Goal: Task Accomplishment & Management: Complete application form

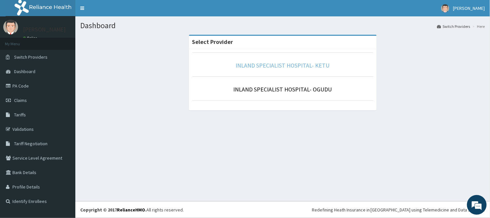
click at [264, 66] on link "INLAND SPECIALIST HOSPITAL- KETU" at bounding box center [283, 66] width 94 height 8
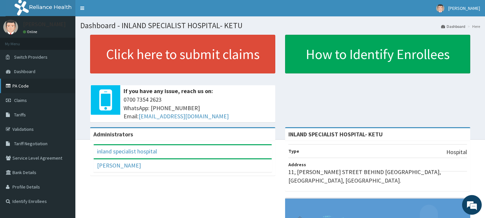
click at [23, 84] on link "PA Code" at bounding box center [37, 86] width 75 height 14
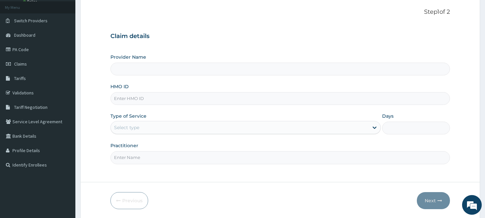
type input "INLAND SPECIALIST HOSPITAL- KETU"
click at [157, 101] on input "HMO ID" at bounding box center [279, 98] width 339 height 13
drag, startPoint x: 157, startPoint y: 101, endPoint x: 118, endPoint y: 95, distance: 38.8
click at [118, 95] on input "HMO ID" at bounding box center [279, 98] width 339 height 13
type input "MBI/10"
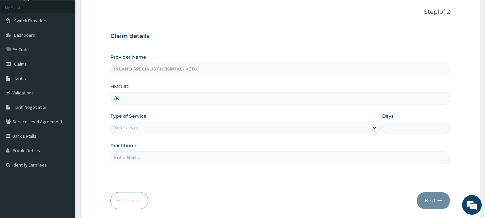
type input "/B"
click at [130, 102] on input "/B" at bounding box center [279, 98] width 339 height 13
click at [130, 101] on input "/B" at bounding box center [279, 98] width 339 height 13
drag, startPoint x: 130, startPoint y: 101, endPoint x: 330, endPoint y: 51, distance: 206.3
click at [330, 51] on div "Claim details Provider Name INLAND SPECIALIST HOSPITAL- KETU HMO ID /B Type of …" at bounding box center [279, 95] width 339 height 138
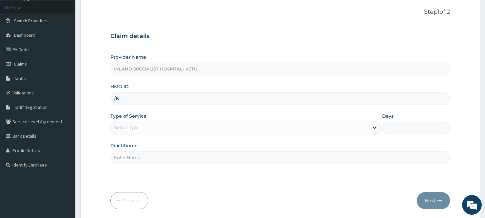
click at [128, 97] on input "/B" at bounding box center [279, 98] width 339 height 13
type input "MBI/10238/B"
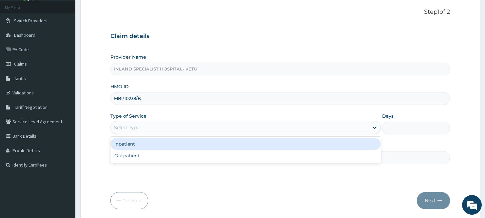
click at [129, 131] on div "Select type" at bounding box center [240, 127] width 258 height 10
click at [127, 145] on div "Inpatient" at bounding box center [245, 144] width 270 height 12
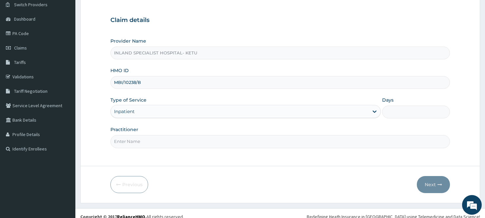
scroll to position [59, 0]
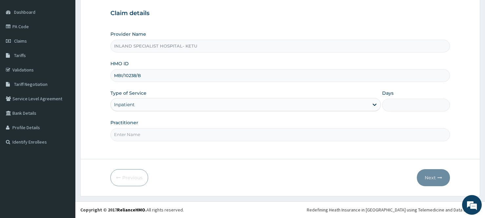
click at [152, 135] on input "Practitioner" at bounding box center [279, 134] width 339 height 13
type input "DR OLU"
click at [406, 105] on input "Days" at bounding box center [416, 105] width 68 height 13
type input "2"
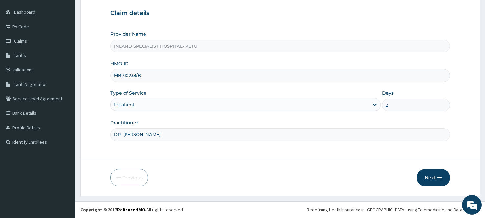
click at [431, 176] on button "Next" at bounding box center [433, 177] width 33 height 17
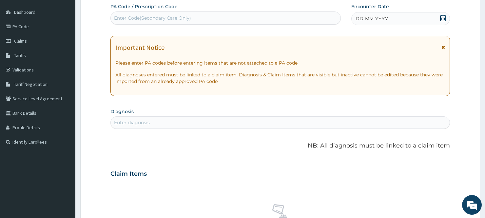
click at [151, 17] on div "Enter Code(Secondary Care Only)" at bounding box center [152, 18] width 77 height 7
paste input "PA/1264DB"
type input "PA/1264DB"
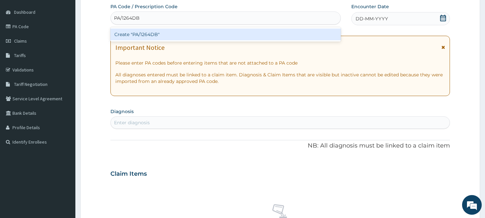
click at [133, 34] on div "Create "PA/1264DB"" at bounding box center [225, 35] width 230 height 12
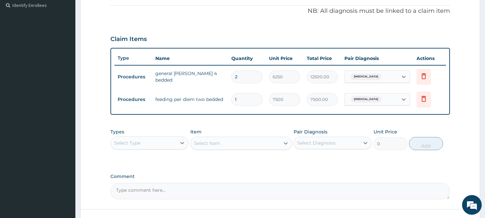
scroll to position [245, 0]
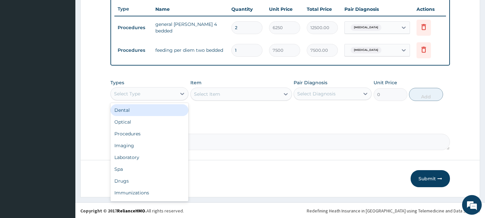
click at [170, 92] on div "Select Type" at bounding box center [144, 94] width 66 height 10
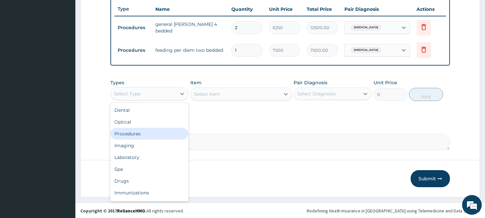
click at [136, 130] on div "Procedures" at bounding box center [149, 134] width 78 height 12
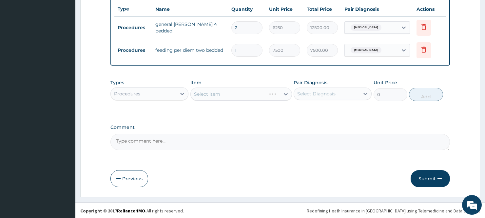
click at [232, 92] on div "Select Item" at bounding box center [241, 94] width 102 height 13
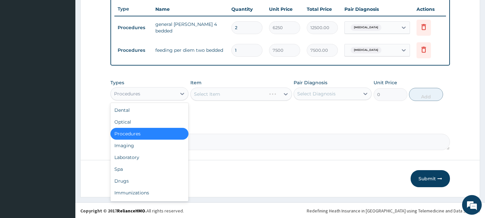
click at [152, 96] on div "Procedures" at bounding box center [144, 94] width 66 height 10
click at [135, 153] on div "Laboratory" at bounding box center [149, 157] width 78 height 12
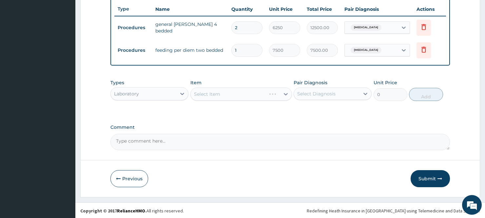
click at [216, 92] on div "Select Item" at bounding box center [241, 94] width 102 height 13
click at [237, 94] on div "Select Item" at bounding box center [241, 94] width 102 height 13
click at [229, 93] on div "Select Item" at bounding box center [241, 94] width 102 height 13
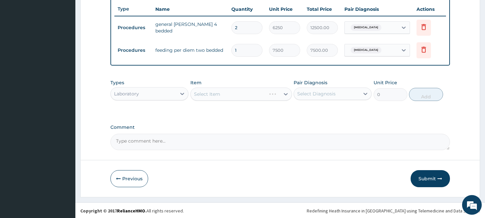
click at [229, 93] on div "Select Item" at bounding box center [241, 94] width 102 height 13
click at [210, 93] on div "Select Item" at bounding box center [207, 94] width 26 height 7
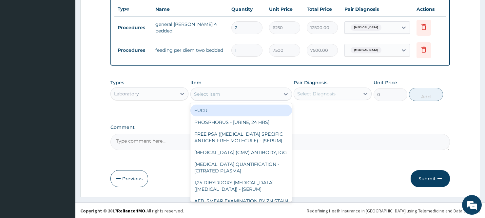
click at [210, 93] on div "Select Item" at bounding box center [207, 94] width 26 height 7
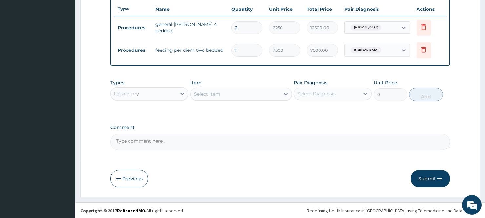
click at [210, 93] on div "Select Item" at bounding box center [207, 94] width 26 height 7
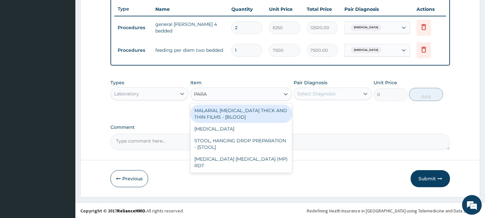
type input "PARAS"
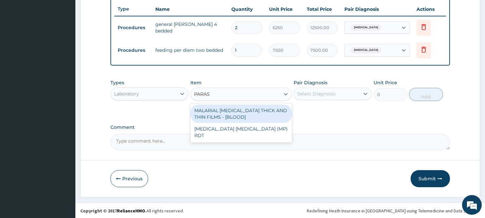
click at [235, 113] on div "MALARIAL PARASITE THICK AND THIN FILMS - [BLOOD]" at bounding box center [241, 114] width 102 height 18
click at [235, 113] on div "Types Laboratory Item option MALARIAL PARASITE THICK AND THIN FILMS - [BLOOD] f…" at bounding box center [279, 95] width 339 height 38
type input "2187.5"
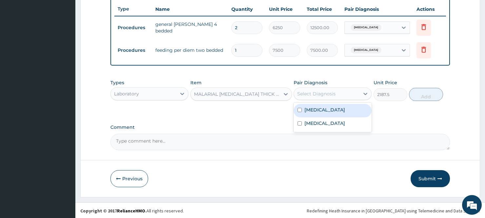
click at [316, 91] on div "Select Diagnosis" at bounding box center [316, 93] width 38 height 7
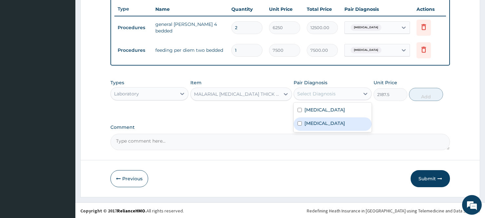
click at [313, 123] on label "Malaria" at bounding box center [325, 123] width 41 height 7
checkbox input "false"
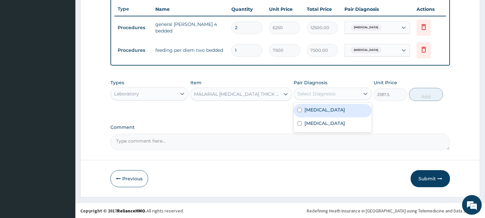
click at [312, 91] on div "Select Diagnosis" at bounding box center [316, 93] width 38 height 7
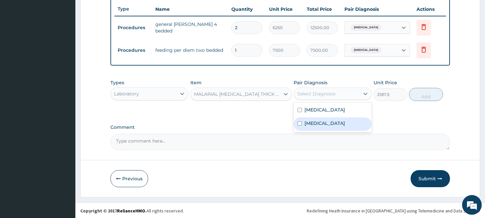
click at [306, 122] on label "Malaria" at bounding box center [325, 123] width 41 height 7
checkbox input "true"
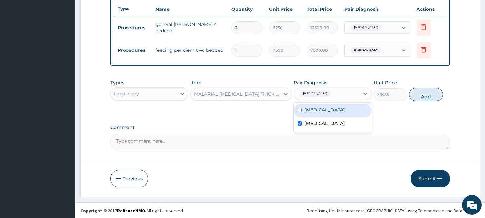
click at [425, 91] on button "Add" at bounding box center [426, 94] width 34 height 13
type input "0"
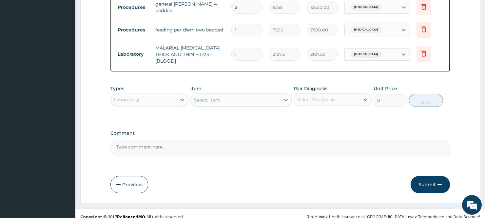
scroll to position [268, 0]
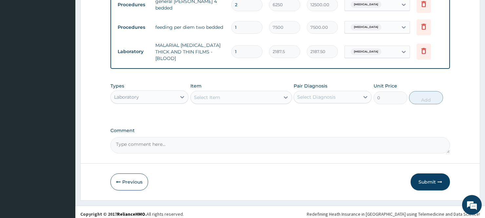
click at [205, 94] on div "Select Item" at bounding box center [207, 97] width 26 height 7
click at [219, 94] on div "Select Item" at bounding box center [207, 97] width 26 height 7
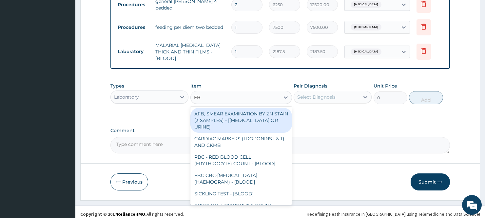
type input "FBC"
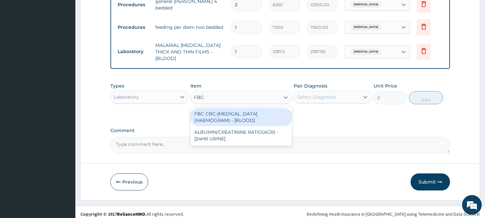
click at [217, 113] on div "FBC CBC-COMPLETE BLOOD COUNT (HAEMOGRAM) - [BLOOD]" at bounding box center [241, 117] width 102 height 18
type input "5000"
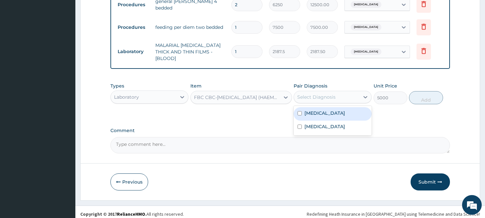
click at [306, 94] on div "Select Diagnosis" at bounding box center [316, 97] width 38 height 7
click at [307, 112] on label "Sepsis" at bounding box center [325, 113] width 41 height 7
checkbox input "true"
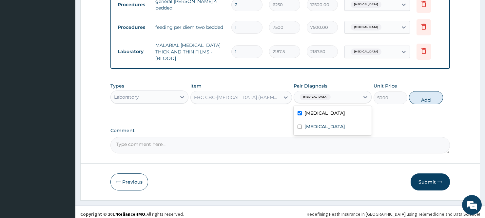
click at [424, 92] on button "Add" at bounding box center [426, 97] width 34 height 13
type input "0"
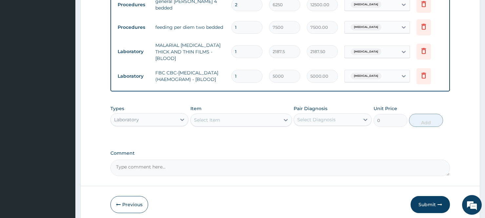
scroll to position [294, 0]
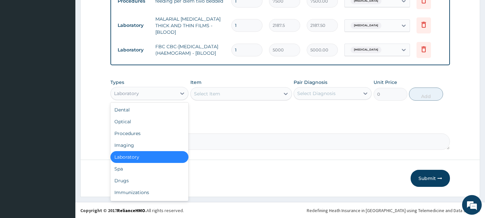
click at [150, 92] on div "Laboratory" at bounding box center [144, 93] width 66 height 10
click at [123, 179] on div "Drugs" at bounding box center [149, 181] width 78 height 12
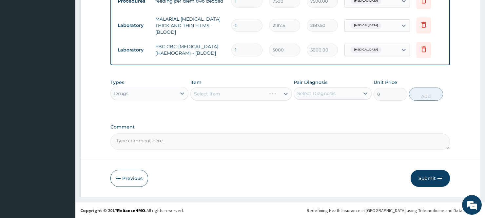
click at [216, 91] on div "Select Item" at bounding box center [241, 93] width 102 height 13
click at [219, 92] on div "Select Item" at bounding box center [241, 93] width 102 height 13
click at [235, 93] on div "Select Item" at bounding box center [241, 93] width 102 height 13
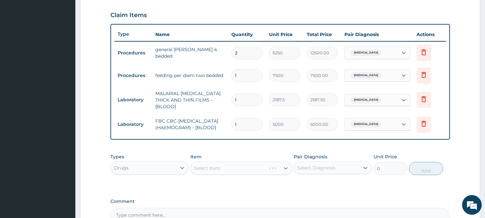
scroll to position [258, 0]
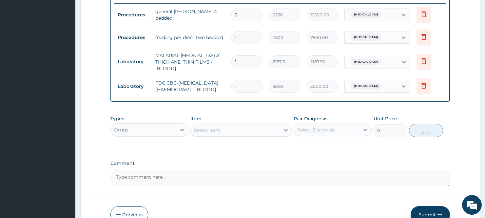
click at [226, 128] on div "Select Item" at bounding box center [235, 130] width 89 height 10
click at [218, 130] on div "Select Item" at bounding box center [207, 130] width 26 height 7
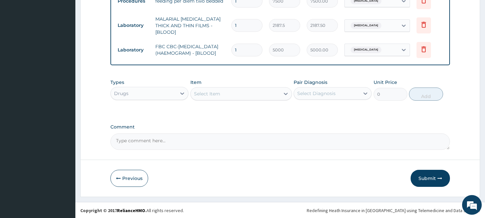
click at [200, 87] on div "Select Item" at bounding box center [241, 93] width 102 height 13
click at [214, 90] on div "Select Item" at bounding box center [207, 93] width 26 height 7
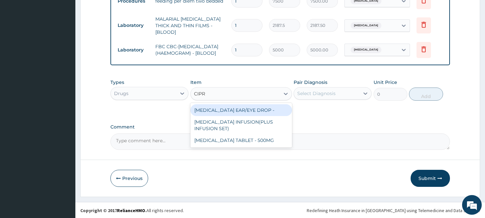
type input "CIPRO"
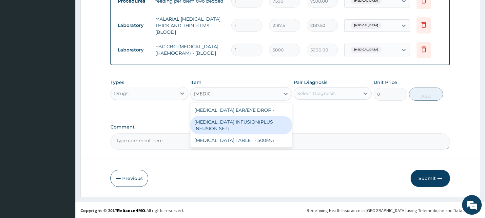
click at [225, 128] on div "CIPROFLOXACIN INFUSION(PLUS INFUSION SET)" at bounding box center [241, 125] width 102 height 18
type input "1092"
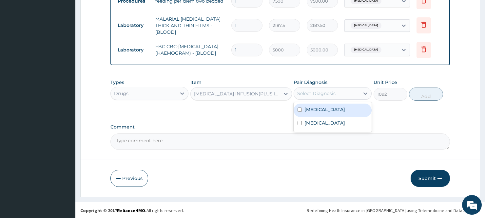
click at [329, 96] on div "Select Diagnosis" at bounding box center [327, 93] width 66 height 10
click at [311, 112] on label "Sepsis" at bounding box center [325, 109] width 41 height 7
checkbox input "true"
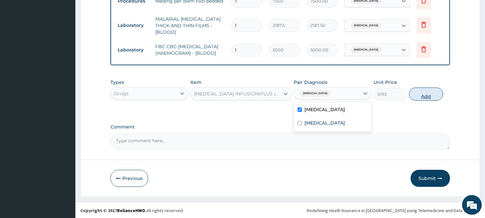
click at [420, 97] on button "Add" at bounding box center [426, 94] width 34 height 13
type input "0"
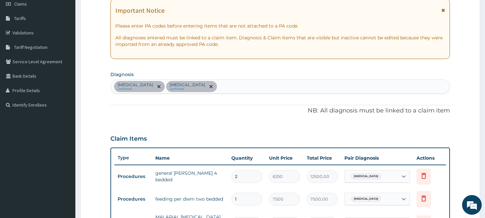
scroll to position [149, 0]
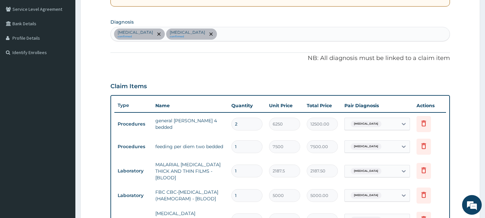
click at [199, 32] on div "Sepsis confirmed Malaria confirmed" at bounding box center [280, 34] width 339 height 14
type input "ENTER"
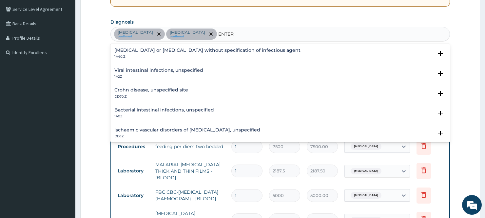
click at [154, 54] on p "1A40.Z" at bounding box center [207, 56] width 186 height 5
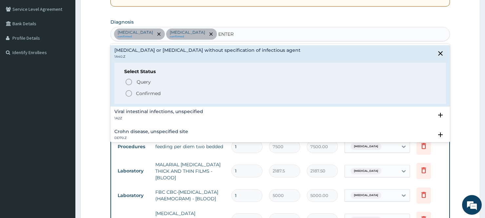
click at [129, 96] on circle "status option filled" at bounding box center [129, 93] width 6 height 6
click at [129, 96] on div "Type Name Quantity Unit Price Total Price Pair Diagnosis Actions Procedures gen…" at bounding box center [279, 166] width 339 height 142
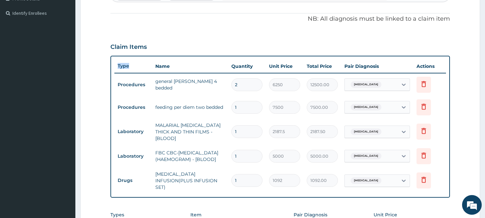
scroll to position [321, 0]
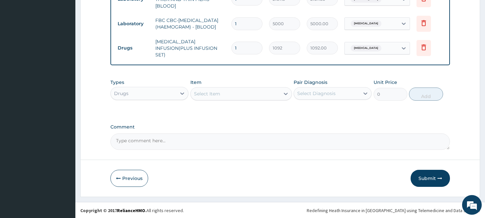
click at [206, 96] on div "Select Item" at bounding box center [207, 93] width 26 height 7
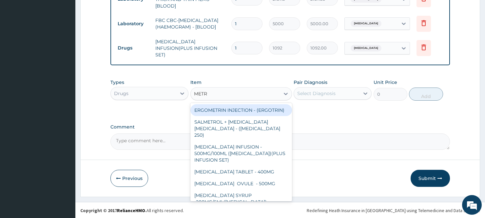
type input "METRO"
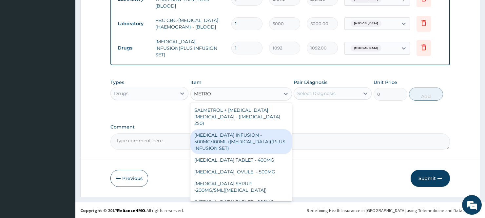
click at [227, 134] on div "METRONIDAZOLE INFUSION - 500MG/100ML (FLAGYL)(PLUS INFUSION SET)" at bounding box center [241, 141] width 102 height 25
type input "923.9999999999999"
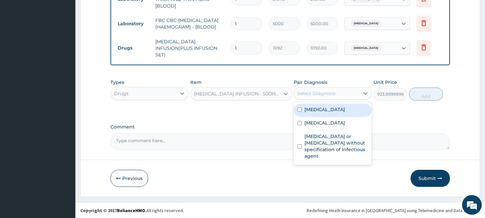
click at [311, 93] on div "Select Diagnosis" at bounding box center [316, 93] width 38 height 7
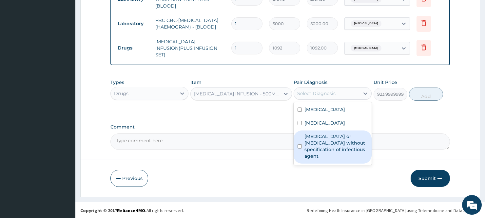
click at [302, 147] on input "checkbox" at bounding box center [300, 146] width 4 height 4
checkbox input "true"
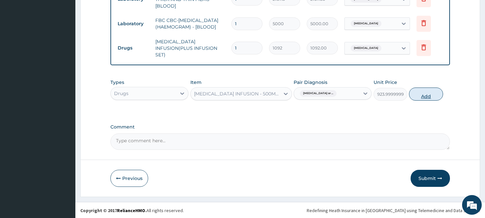
click at [427, 94] on button "Add" at bounding box center [426, 94] width 34 height 13
type input "0"
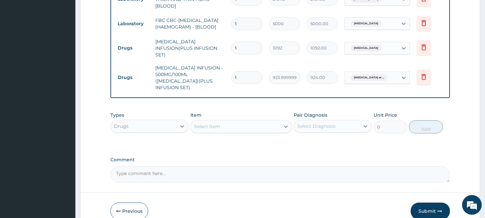
scroll to position [347, 0]
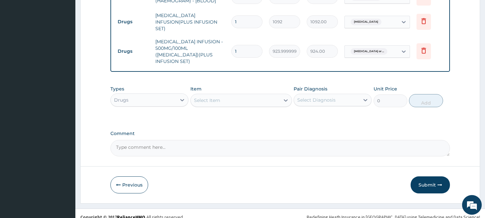
click at [213, 97] on div "Select Item" at bounding box center [207, 100] width 26 height 7
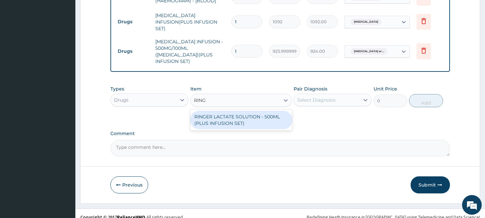
type input "RINGE"
click at [217, 111] on div "RINGER LACTATE SOLUTION - 500ML (PLUS INFUSION SET)" at bounding box center [241, 120] width 102 height 18
type input "1092"
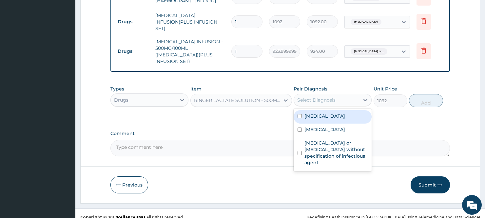
click at [307, 97] on div "Select Diagnosis" at bounding box center [316, 100] width 38 height 7
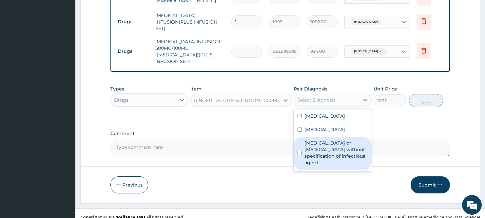
click at [307, 140] on label "Infectious gastroenteritis or colitis without specification of infectious agent" at bounding box center [336, 153] width 63 height 26
checkbox input "true"
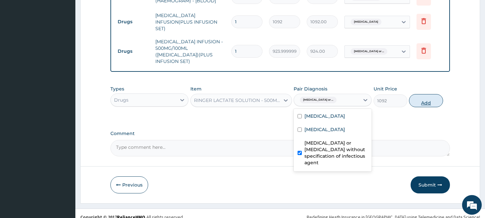
click at [425, 94] on button "Add" at bounding box center [426, 100] width 34 height 13
type input "0"
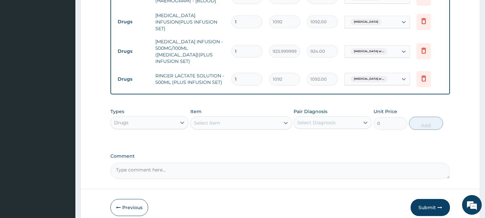
type input "0"
type input "0.00"
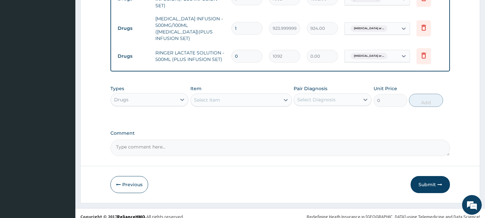
type input "0"
click at [208, 97] on div "Select Item" at bounding box center [207, 100] width 26 height 7
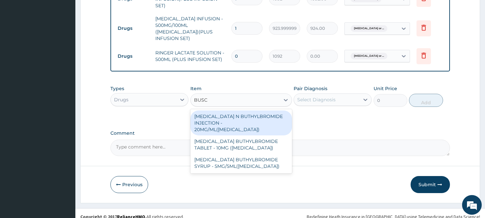
type input "BUSCO"
click at [237, 113] on div "HYOSCINE N BUTHYLBROMIDE INJECTION - 20MG/ML(BUSCOPAN)" at bounding box center [241, 122] width 102 height 25
type input "308"
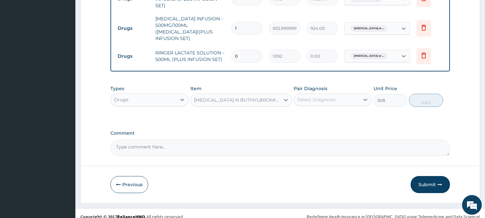
click at [310, 97] on div "Select Diagnosis" at bounding box center [327, 99] width 66 height 10
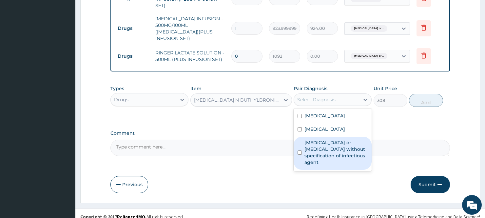
click at [313, 143] on label "Infectious gastroenteritis or colitis without specification of infectious agent" at bounding box center [336, 152] width 63 height 26
checkbox input "true"
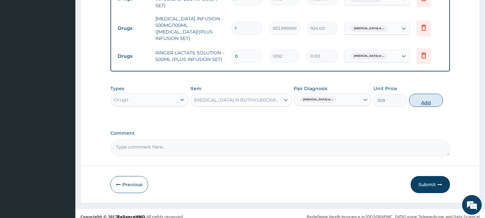
click at [424, 94] on button "Add" at bounding box center [426, 100] width 34 height 13
type input "0"
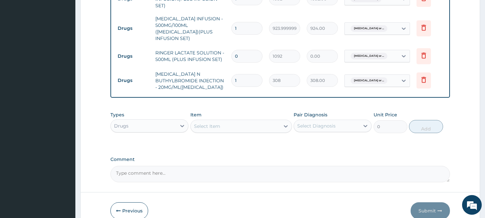
click at [248, 50] on input "0" at bounding box center [246, 56] width 31 height 13
type input "1"
type input "1092.00"
type input "1"
click at [246, 74] on input "1" at bounding box center [246, 80] width 31 height 13
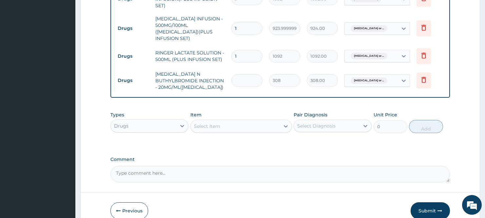
type input "0.00"
type input "2"
type input "616.00"
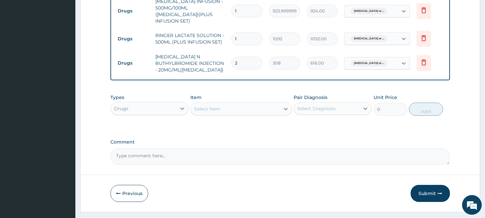
scroll to position [396, 0]
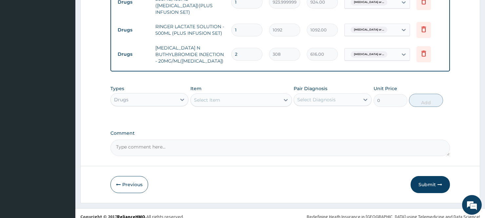
type input "2"
click at [221, 96] on div "Select Item" at bounding box center [235, 100] width 89 height 10
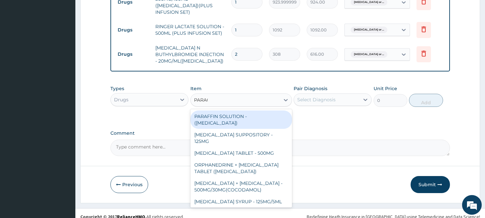
type input "PARACE"
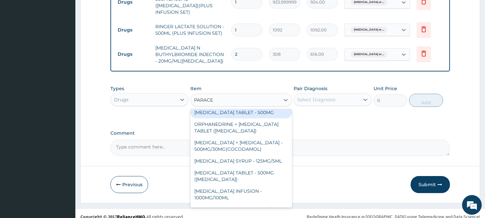
scroll to position [56, 0]
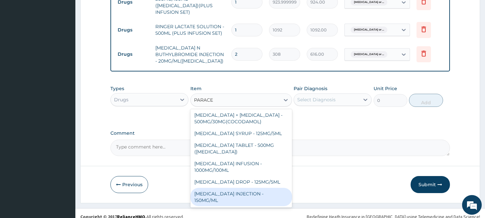
click at [214, 188] on div "PARACETAMOL INJECTION - 150MG/ML" at bounding box center [241, 197] width 102 height 18
type input "560"
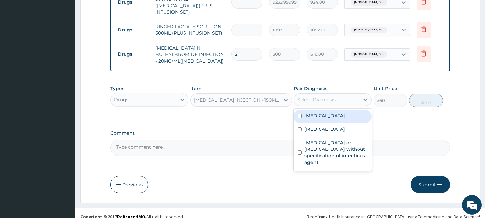
click at [312, 96] on div "Select Diagnosis" at bounding box center [316, 99] width 38 height 7
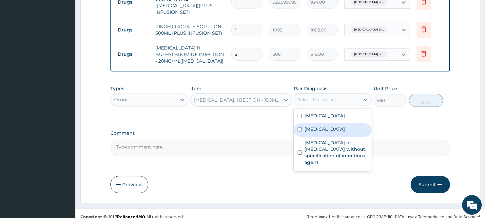
click at [303, 123] on div "Malaria" at bounding box center [333, 129] width 78 height 13
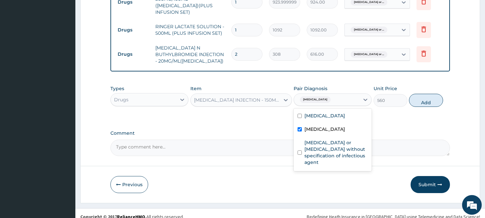
checkbox input "true"
click at [424, 94] on button "Add" at bounding box center [426, 100] width 34 height 13
type input "0"
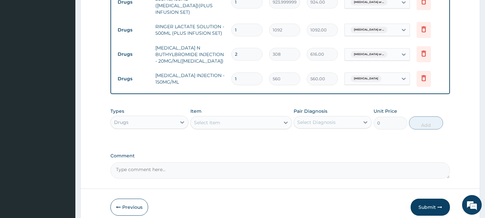
click at [242, 72] on input "1" at bounding box center [246, 78] width 31 height 13
type input "0.00"
type input "6"
type input "3360.00"
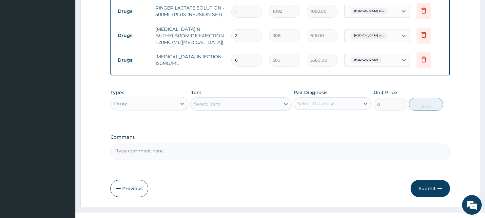
scroll to position [419, 0]
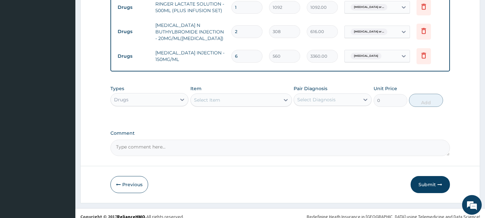
type input "6"
click at [231, 95] on div "Select Item" at bounding box center [235, 100] width 89 height 10
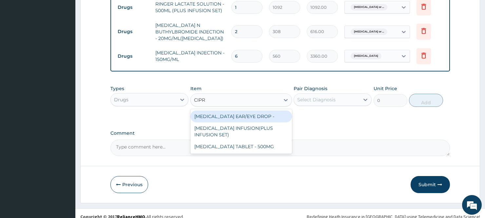
type input "CIPRO"
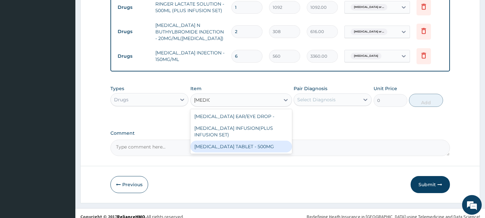
click at [227, 141] on div "CIPROFLOXACIN TABLET - 500MG" at bounding box center [241, 147] width 102 height 12
type input "196"
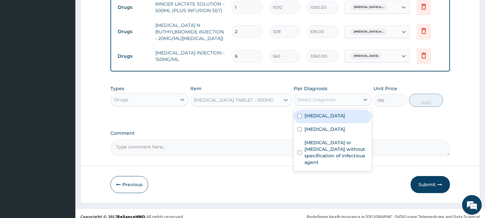
click at [319, 96] on div "Select Diagnosis" at bounding box center [316, 99] width 38 height 7
click at [298, 114] on input "checkbox" at bounding box center [300, 116] width 4 height 4
checkbox input "true"
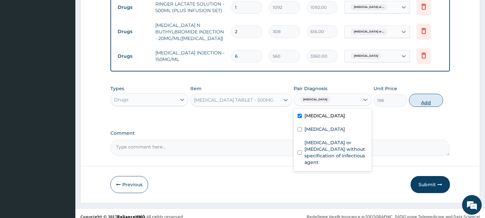
click at [422, 94] on button "Add" at bounding box center [426, 100] width 34 height 13
type input "0"
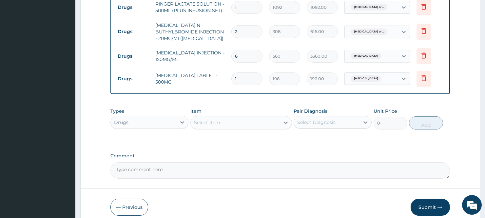
click at [243, 72] on input "1" at bounding box center [246, 78] width 31 height 13
type input "10"
type input "1960.00"
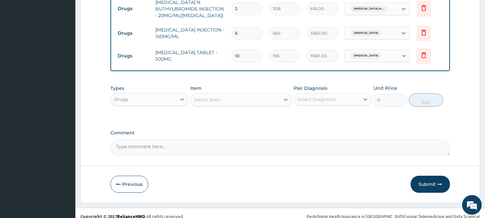
type input "10"
click at [213, 96] on div "Select Item" at bounding box center [207, 99] width 26 height 7
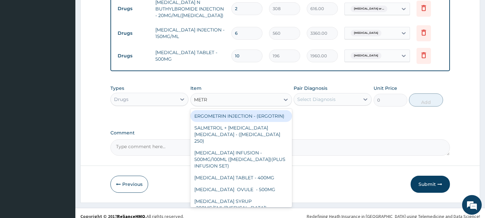
type input "METRO"
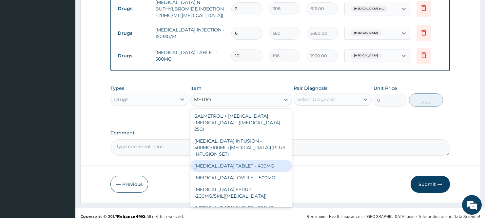
click at [238, 160] on div "METRONIDAZOLE TABLET - 400MG" at bounding box center [241, 166] width 102 height 12
type input "84"
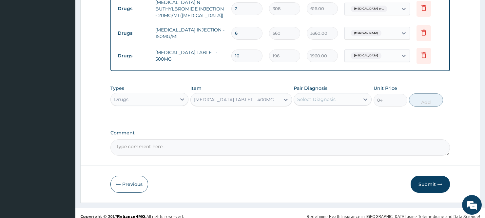
click at [323, 96] on div "Select Diagnosis" at bounding box center [316, 99] width 38 height 7
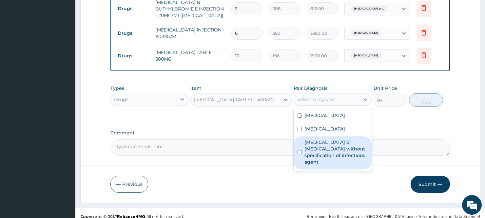
click at [322, 147] on label "Infectious gastroenteritis or colitis without specification of infectious agent" at bounding box center [336, 152] width 63 height 26
checkbox input "true"
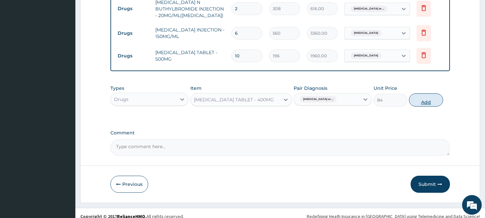
click at [420, 93] on button "Add" at bounding box center [426, 99] width 34 height 13
type input "0"
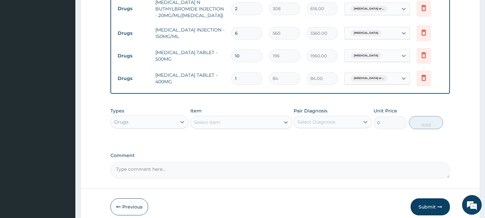
click at [243, 72] on input "1" at bounding box center [246, 78] width 31 height 13
type input "15"
type input "1260.00"
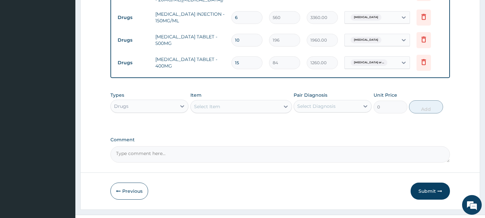
scroll to position [464, 0]
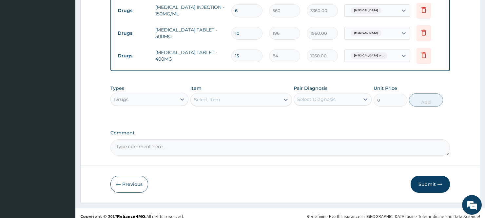
type input "15"
click at [232, 97] on div "Select Item" at bounding box center [235, 99] width 89 height 10
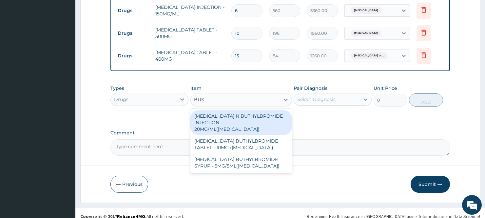
type input "BUSC"
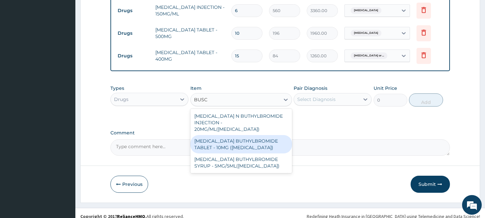
click at [208, 135] on div "HYOSCINE BUTHYLBROMIDE TABLET - 10MG (BUSCOPAN)" at bounding box center [241, 144] width 102 height 18
type input "56"
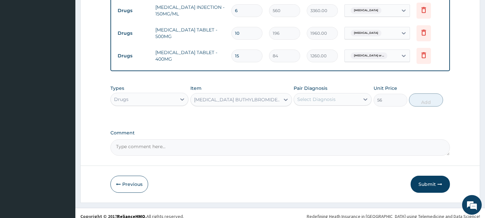
click at [315, 96] on div "Select Diagnosis" at bounding box center [316, 99] width 38 height 7
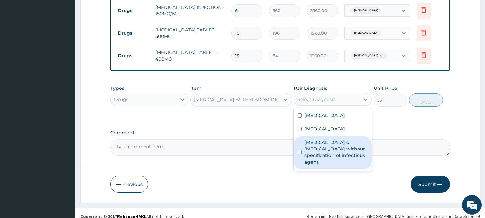
click at [305, 151] on label "Infectious gastroenteritis or colitis without specification of infectious agent" at bounding box center [336, 152] width 63 height 26
checkbox input "true"
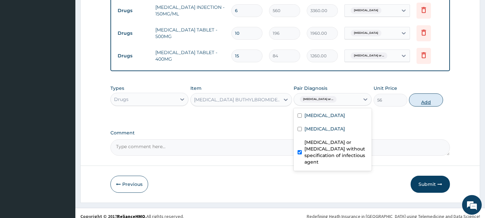
click at [430, 93] on button "Add" at bounding box center [426, 99] width 34 height 13
type input "0"
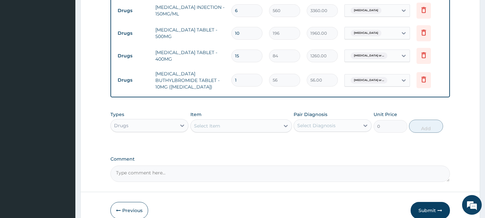
scroll to position [487, 0]
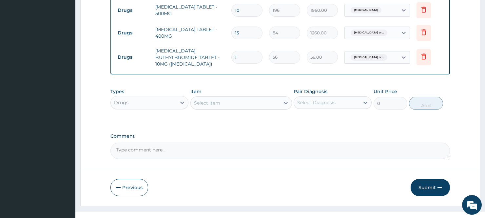
click at [218, 98] on div "Select Item" at bounding box center [235, 103] width 89 height 10
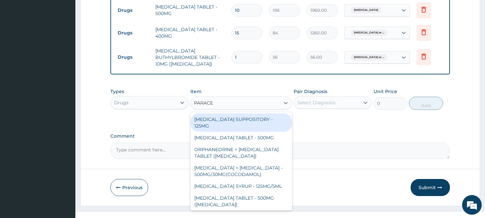
type input "PARACE"
click at [322, 99] on div "Select Diagnosis" at bounding box center [316, 102] width 38 height 7
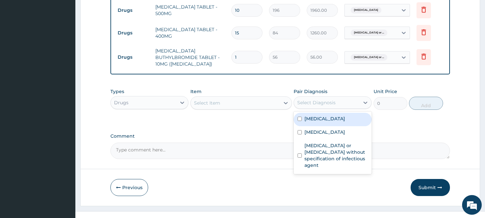
click at [225, 98] on div "Select Item" at bounding box center [235, 103] width 89 height 10
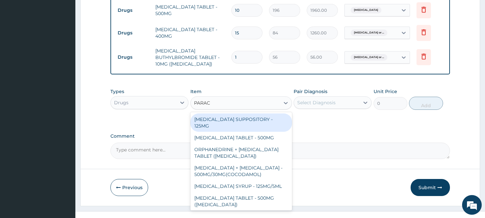
type input "PARACE"
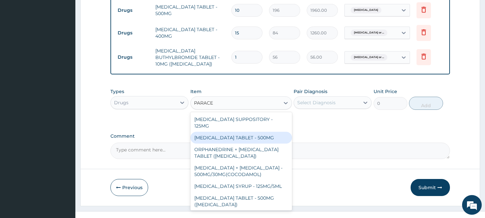
click at [223, 132] on div "PARACETAMOL TABLET - 500MG" at bounding box center [241, 138] width 102 height 12
type input "33.599999999999994"
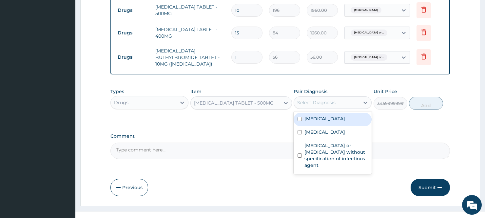
click at [316, 99] on div "Select Diagnosis" at bounding box center [316, 102] width 38 height 7
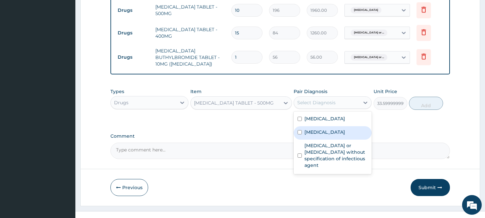
click at [302, 130] on input "checkbox" at bounding box center [300, 132] width 4 height 4
checkbox input "true"
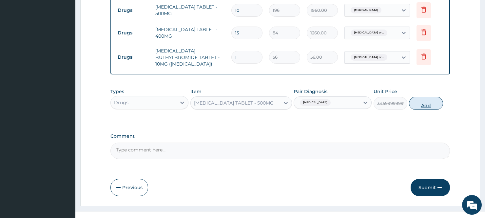
click at [424, 97] on button "Add" at bounding box center [426, 103] width 34 height 13
type input "0"
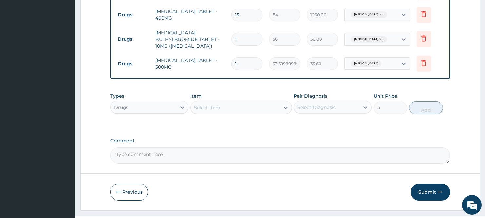
scroll to position [510, 0]
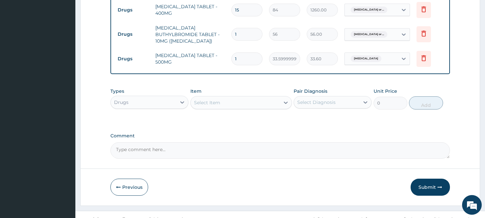
click at [246, 52] on input "1" at bounding box center [246, 58] width 31 height 13
type input "18"
type input "604.80"
type input "17"
type input "571.20"
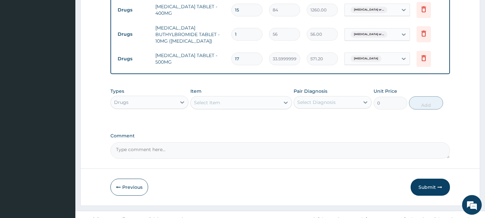
type input "16"
type input "537.60"
type input "16"
click at [206, 99] on div "Select Item" at bounding box center [207, 102] width 26 height 7
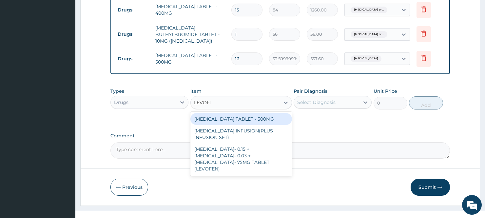
type input "LEVOFLO"
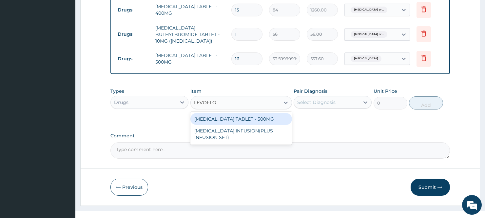
click at [226, 113] on div "LEVOFLOXACIN TABLET - 500MG" at bounding box center [241, 119] width 102 height 12
type input "196"
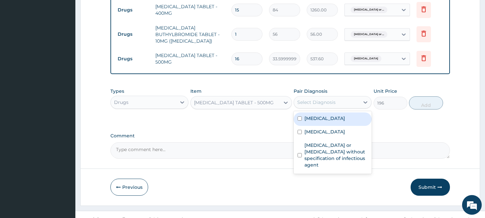
click at [321, 99] on div "Select Diagnosis" at bounding box center [316, 102] width 38 height 7
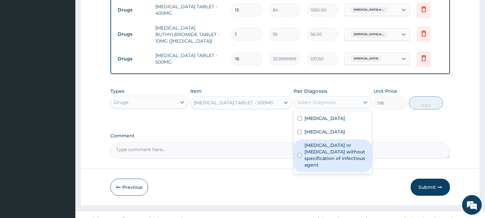
click at [298, 153] on input "checkbox" at bounding box center [300, 155] width 4 height 4
checkbox input "true"
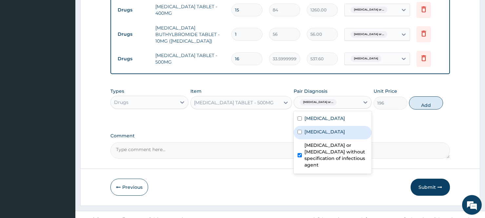
click at [301, 130] on input "checkbox" at bounding box center [300, 132] width 4 height 4
checkbox input "true"
click at [302, 153] on input "checkbox" at bounding box center [300, 155] width 4 height 4
checkbox input "false"
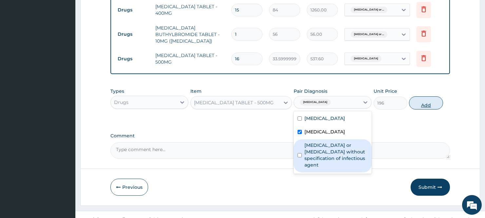
click at [431, 96] on button "Add" at bounding box center [426, 102] width 34 height 13
type input "0"
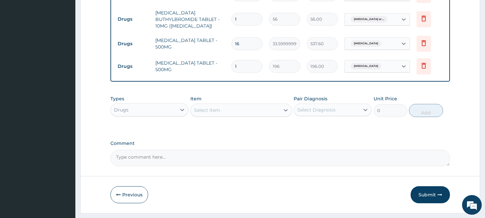
scroll to position [533, 0]
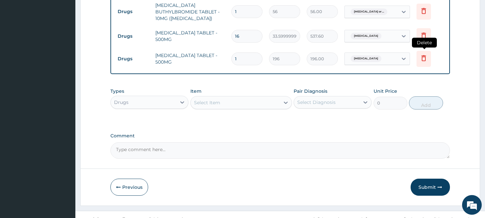
click at [425, 55] on icon at bounding box center [424, 58] width 5 height 6
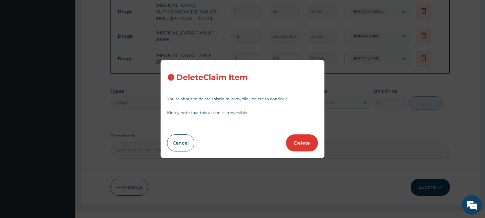
click at [304, 142] on button "Delete" at bounding box center [302, 142] width 32 height 17
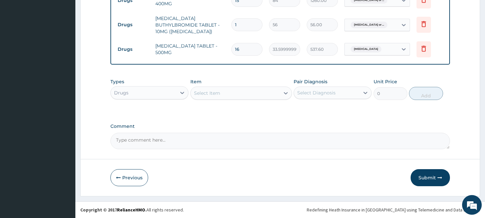
scroll to position [510, 0]
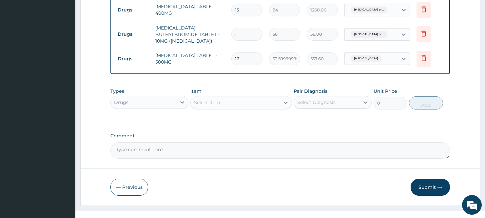
click at [226, 97] on div "Select Item" at bounding box center [235, 102] width 89 height 10
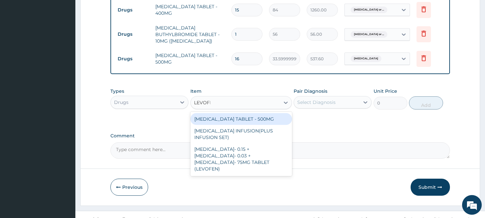
type input "LEVOFLO"
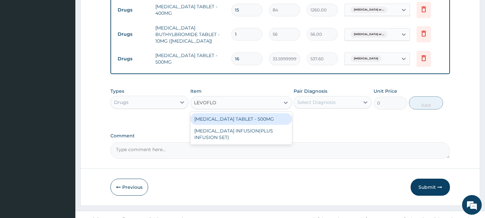
click at [228, 113] on div "LEVOFLOXACIN TABLET - 500MG" at bounding box center [241, 119] width 102 height 12
type input "196"
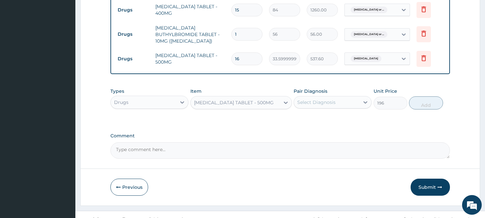
click at [320, 99] on div "Select Diagnosis" at bounding box center [316, 102] width 38 height 7
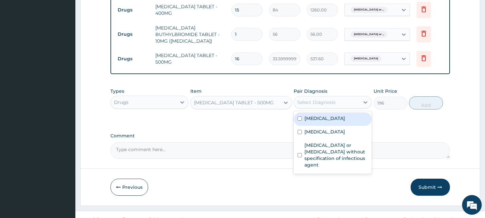
click at [299, 116] on input "checkbox" at bounding box center [300, 118] width 4 height 4
checkbox input "true"
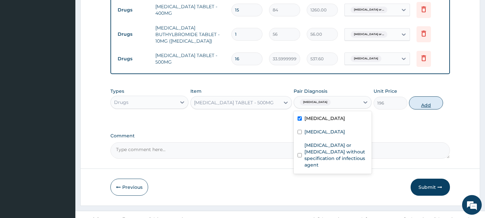
click at [428, 96] on button "Add" at bounding box center [426, 102] width 34 height 13
type input "0"
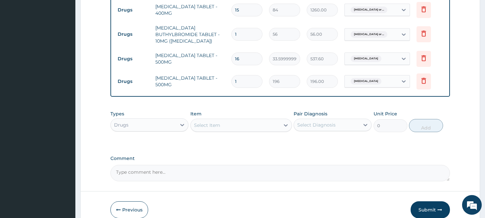
click at [245, 75] on input "1" at bounding box center [246, 81] width 31 height 13
type input "0.00"
type input "5"
type input "980.00"
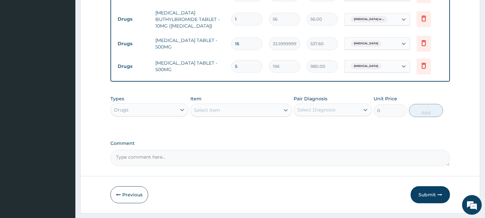
scroll to position [533, 0]
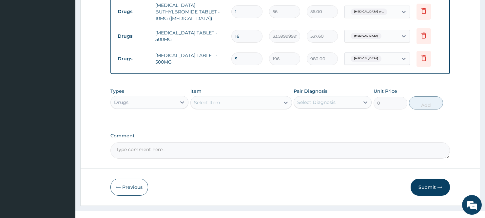
type input "5"
click at [220, 99] on div "Select Item" at bounding box center [207, 102] width 26 height 7
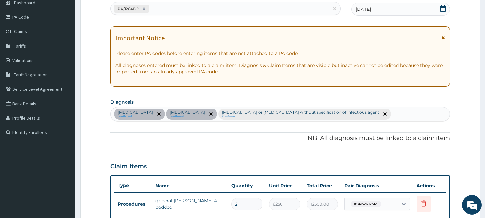
scroll to position [109, 0]
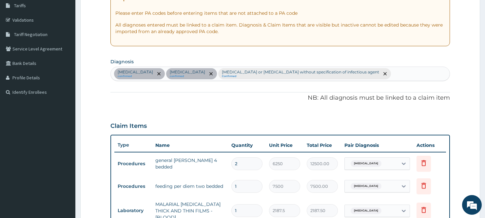
type input "MYAL"
click at [360, 67] on div "Sepsis confirmed Malaria confirmed Infectious gastroenteritis or colitis withou…" at bounding box center [279, 74] width 339 height 14
type input "M"
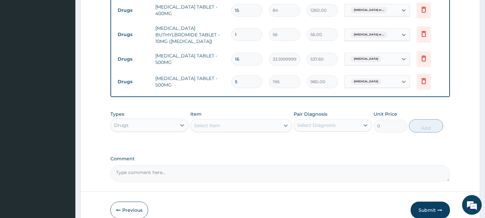
scroll to position [533, 0]
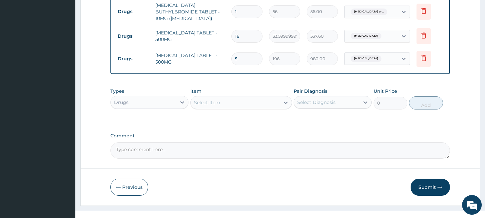
click at [232, 97] on div "Select Item" at bounding box center [235, 102] width 89 height 10
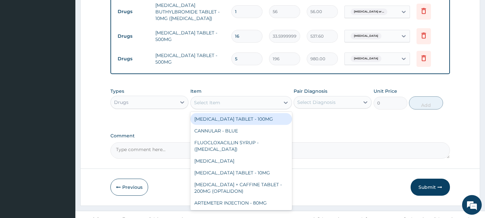
click at [232, 97] on div "Select Item" at bounding box center [235, 102] width 89 height 10
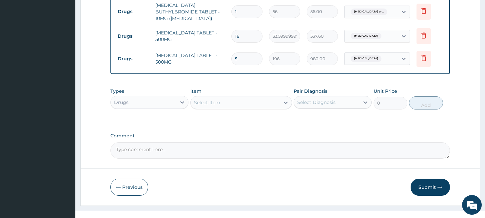
click at [232, 97] on div "Select Item" at bounding box center [235, 102] width 89 height 10
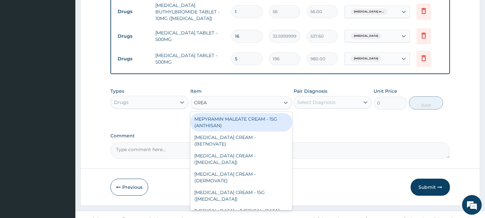
type input "CREAM"
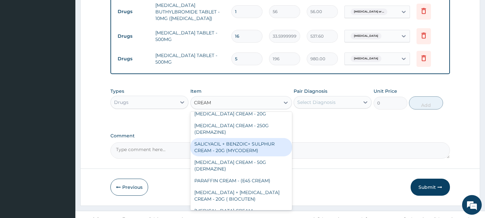
scroll to position [389, 0]
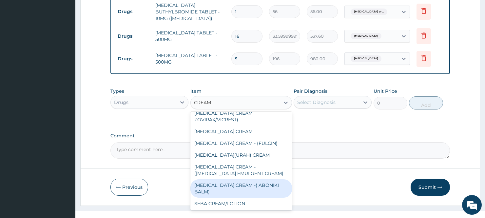
click at [228, 179] on div "METHYL SALICYLATE CREAM -( ABONIKI BALM)" at bounding box center [241, 188] width 102 height 18
type input "840"
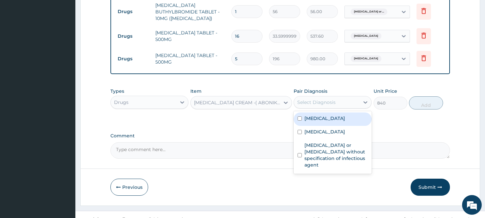
click at [311, 99] on div "Select Diagnosis" at bounding box center [316, 102] width 38 height 7
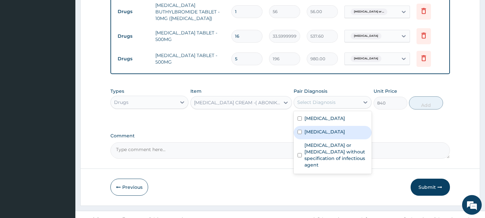
click at [301, 130] on input "checkbox" at bounding box center [300, 132] width 4 height 4
checkbox input "true"
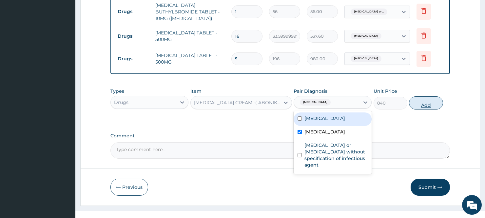
click at [433, 96] on button "Add" at bounding box center [426, 102] width 34 height 13
type input "0"
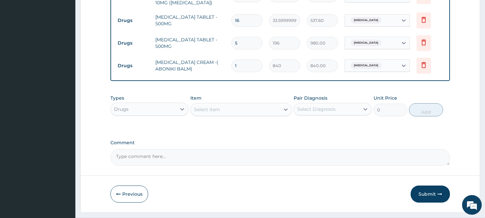
scroll to position [556, 0]
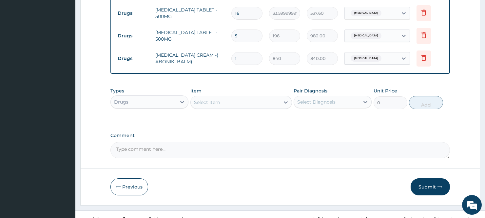
click at [211, 99] on div "Select Item" at bounding box center [207, 102] width 26 height 7
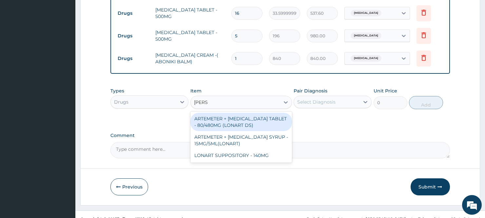
type input "LONAR"
click at [223, 115] on div "ARTEMETER + LUMEFANTRINE TABLET - 80/480MG (LONART DS)" at bounding box center [241, 122] width 102 height 18
type input "588"
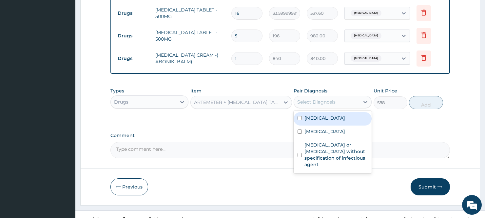
click at [324, 99] on div "Select Diagnosis" at bounding box center [316, 102] width 38 height 7
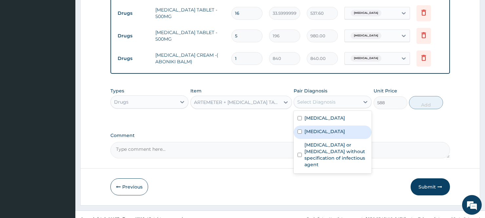
click at [300, 129] on input "checkbox" at bounding box center [300, 131] width 4 height 4
checkbox input "true"
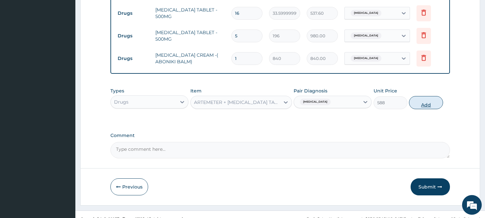
click at [428, 96] on button "Add" at bounding box center [426, 102] width 34 height 13
type input "0"
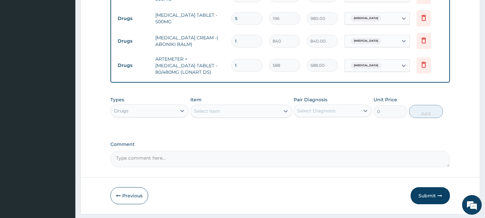
scroll to position [582, 0]
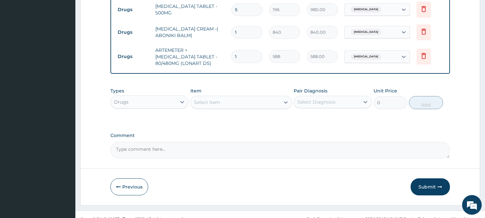
click at [249, 50] on input "1" at bounding box center [246, 56] width 31 height 13
type input "0.00"
type input "6"
type input "3528.00"
type input "6"
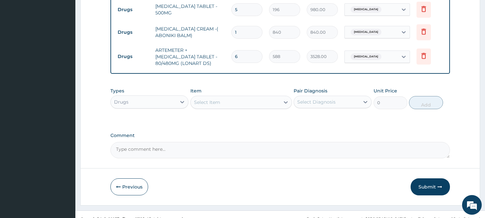
click at [145, 97] on div "Drugs" at bounding box center [144, 102] width 66 height 10
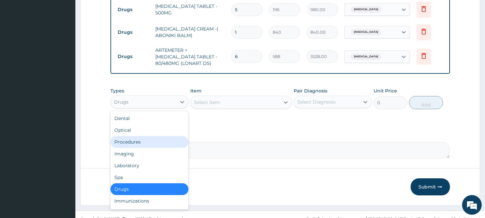
click at [130, 136] on div "Procedures" at bounding box center [149, 142] width 78 height 12
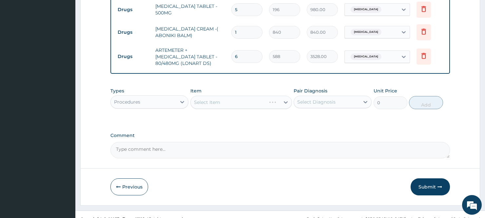
click at [214, 96] on div "Select Item" at bounding box center [241, 102] width 102 height 13
click at [214, 99] on div "Select Item" at bounding box center [207, 102] width 26 height 7
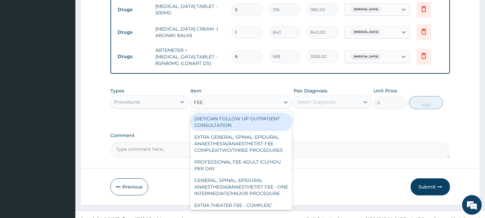
type input "FEED"
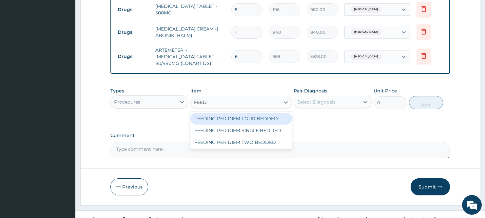
click at [227, 113] on div "FEEDING PER DIEM FOUR BEDDED" at bounding box center [241, 119] width 102 height 12
type input "6250"
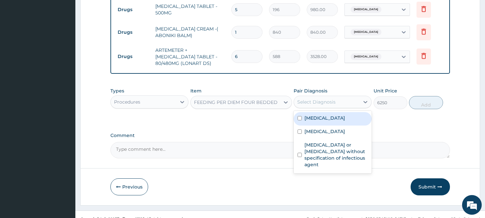
click at [326, 99] on div "Select Diagnosis" at bounding box center [316, 102] width 38 height 7
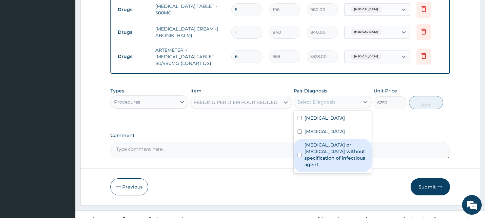
click at [304, 149] on div "Infectious gastroenteritis or colitis without specification of infectious agent" at bounding box center [333, 155] width 78 height 33
checkbox input "true"
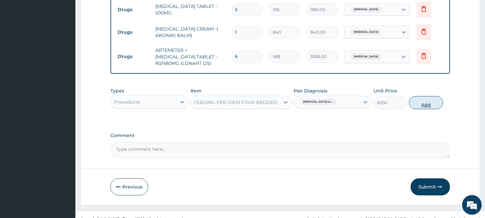
click at [431, 96] on button "Add" at bounding box center [426, 102] width 34 height 13
type input "0"
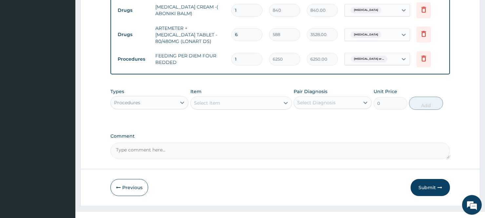
scroll to position [605, 0]
click at [428, 178] on button "Submit" at bounding box center [430, 186] width 39 height 17
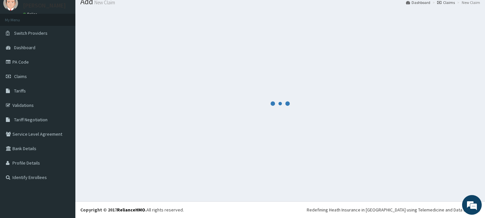
scroll to position [24, 0]
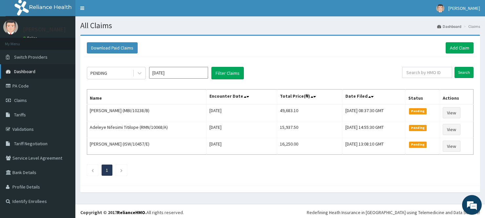
click at [26, 73] on span "Dashboard" at bounding box center [24, 72] width 21 height 6
